Goal: Navigation & Orientation: Find specific page/section

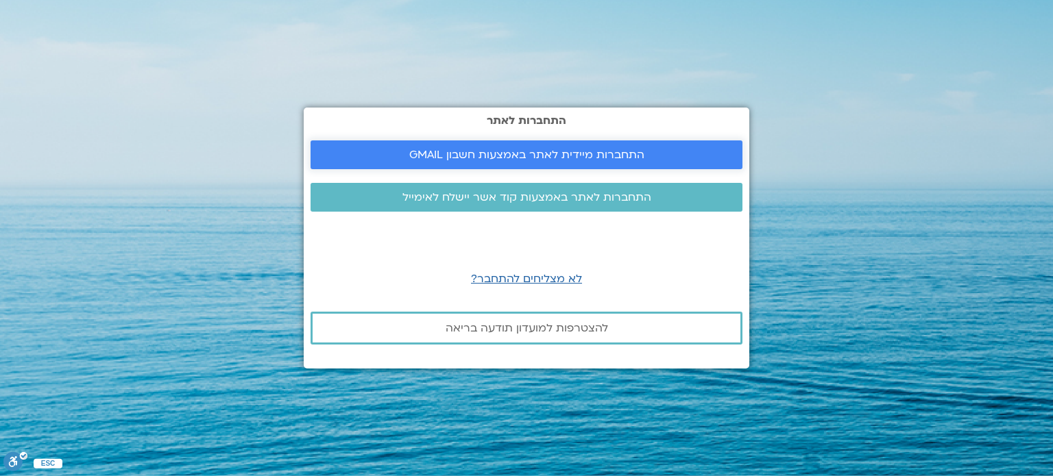
click at [567, 149] on span "התחברות מיידית לאתר באמצעות חשבון GMAIL" at bounding box center [526, 155] width 235 height 12
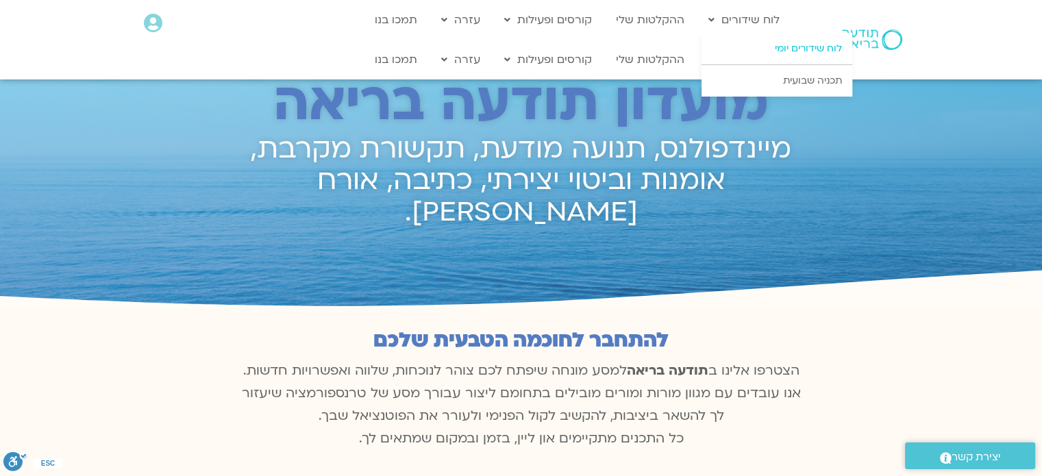
click at [759, 51] on link "לוח שידורים יומי" at bounding box center [777, 49] width 151 height 32
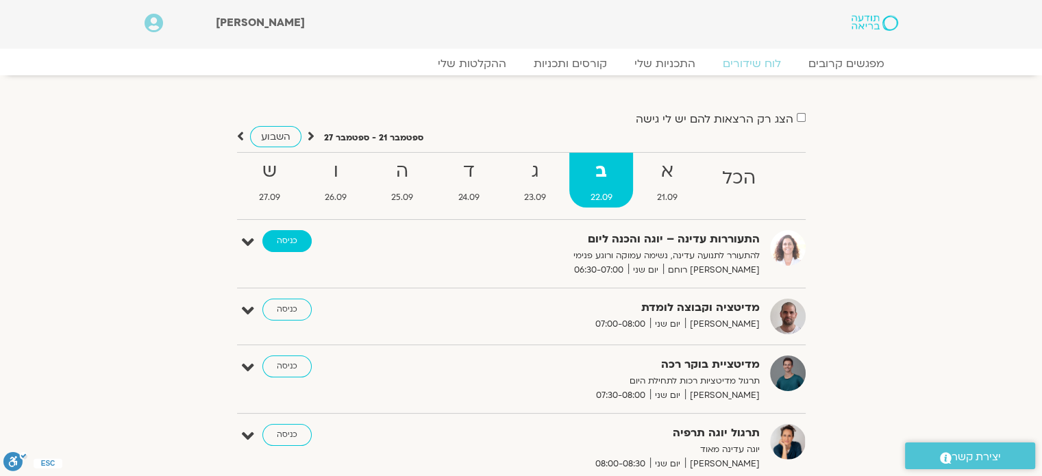
click at [288, 246] on link "כניסה" at bounding box center [286, 241] width 49 height 22
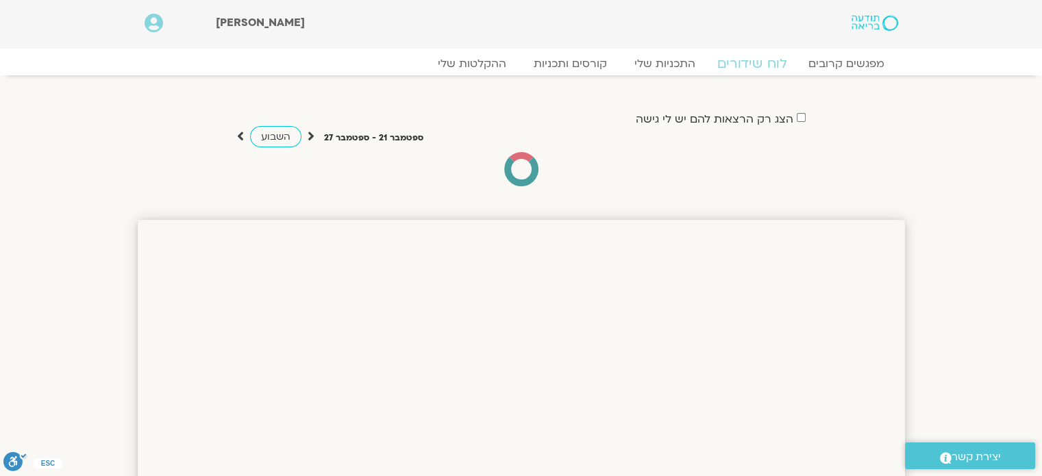
click at [754, 62] on link "לוח שידורים" at bounding box center [751, 64] width 103 height 16
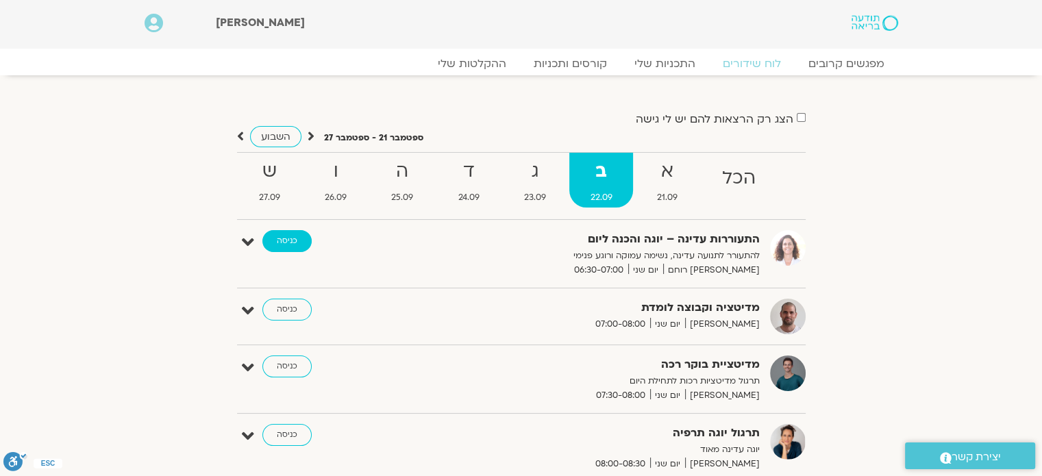
click at [281, 244] on link "כניסה" at bounding box center [286, 241] width 49 height 22
click at [280, 238] on link "כניסה" at bounding box center [286, 241] width 49 height 22
